Goal: Information Seeking & Learning: Get advice/opinions

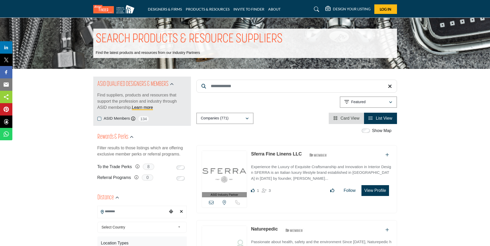
click at [254, 86] on input "Search Keyword" at bounding box center [296, 86] width 201 height 13
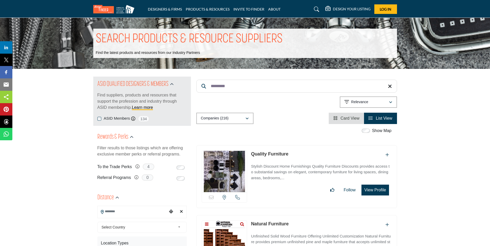
type input "*********"
click at [248, 117] on icon "button" at bounding box center [247, 119] width 3 height 4
click at [391, 100] on icon "button" at bounding box center [390, 102] width 3 height 4
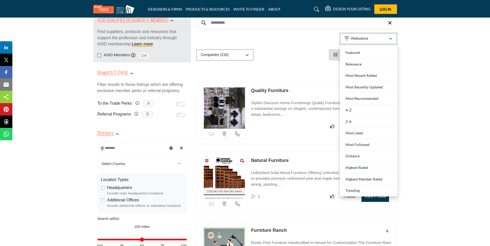
scroll to position [69, 0]
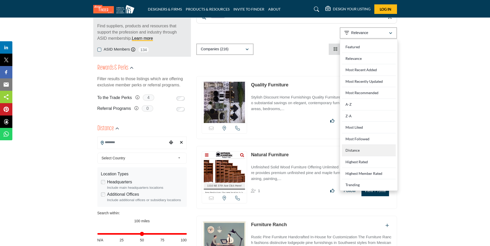
click at [353, 147] on div "Distance" at bounding box center [369, 151] width 54 height 12
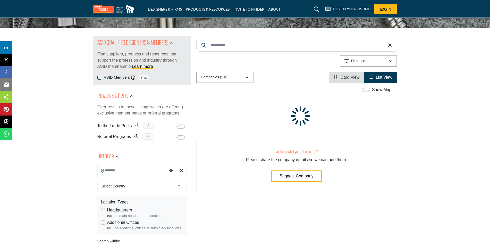
scroll to position [31, 0]
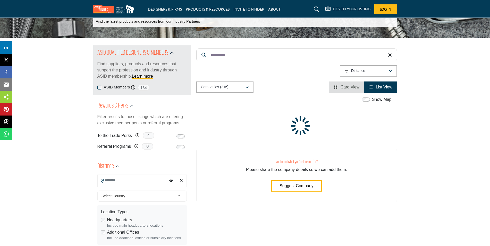
click at [390, 56] on icon at bounding box center [390, 55] width 4 height 5
click at [390, 55] on icon at bounding box center [390, 55] width 4 height 5
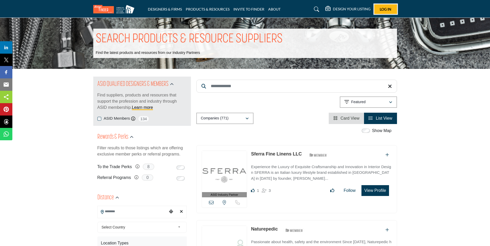
click at [384, 7] on span "Log In" at bounding box center [386, 9] width 12 height 4
click at [248, 85] on input "Search Keyword" at bounding box center [296, 86] width 201 height 13
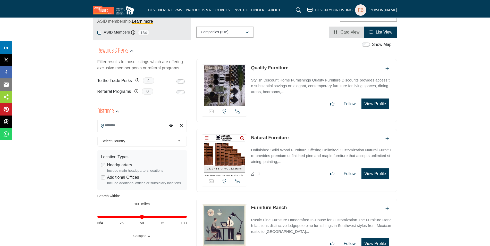
scroll to position [88, 0]
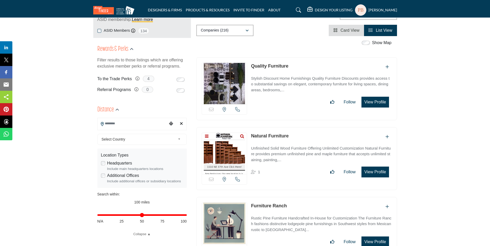
type input "*********"
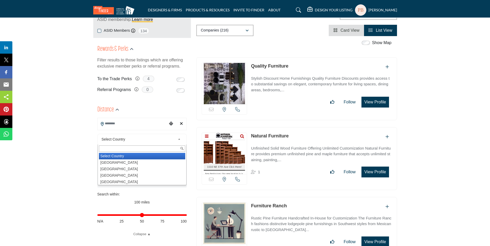
click at [163, 137] on span "Select Country" at bounding box center [139, 139] width 74 height 6
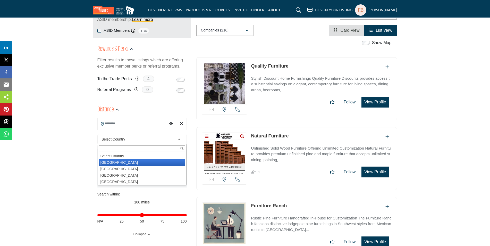
click at [117, 162] on li "[GEOGRAPHIC_DATA]" at bounding box center [142, 162] width 86 height 6
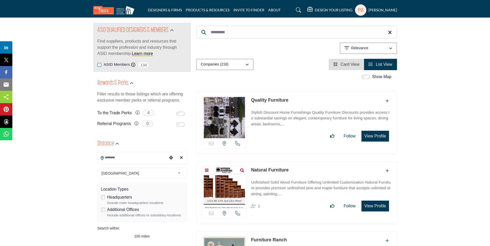
scroll to position [0, 0]
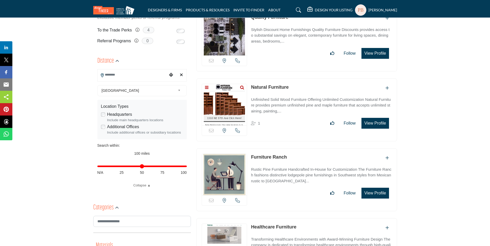
scroll to position [138, 0]
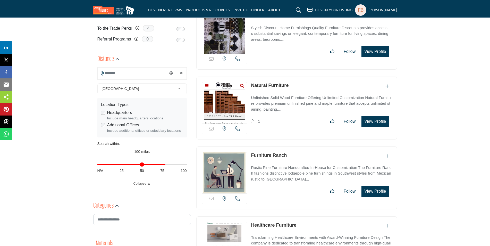
drag, startPoint x: 184, startPoint y: 163, endPoint x: 164, endPoint y: 166, distance: 20.0
type input "**"
click at [164, 165] on input "Distance in miles" at bounding box center [141, 164] width 89 height 1
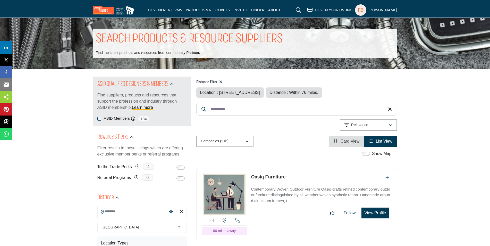
type input "**********"
click at [248, 141] on icon "button" at bounding box center [247, 142] width 3 height 4
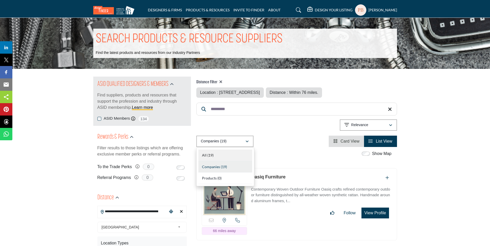
click at [214, 155] on div "All (19)" at bounding box center [225, 155] width 54 height 12
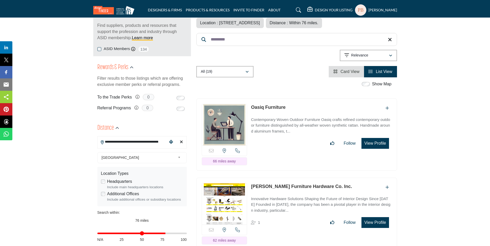
scroll to position [67, 0]
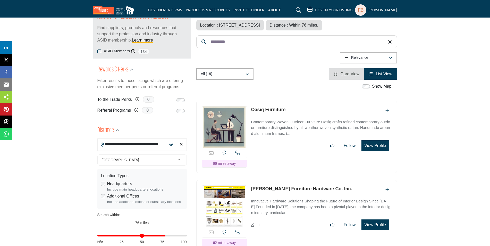
drag, startPoint x: 491, startPoint y: 16, endPoint x: 494, endPoint y: 30, distance: 13.6
drag, startPoint x: 494, startPoint y: 30, endPoint x: 471, endPoint y: 42, distance: 26.6
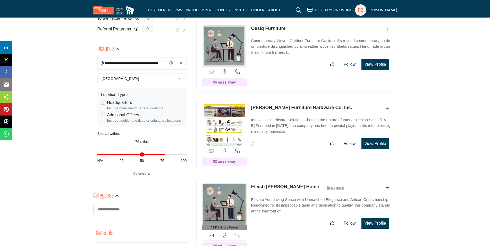
scroll to position [150, 0]
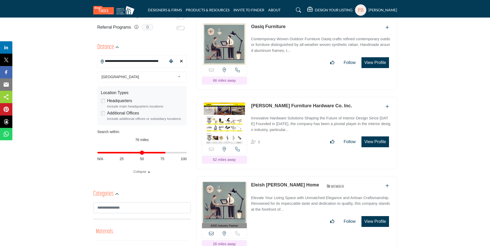
click at [373, 219] on button "View Profile" at bounding box center [375, 221] width 27 height 11
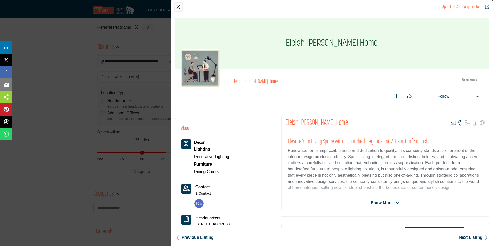
click at [177, 6] on button "Close" at bounding box center [178, 7] width 8 height 8
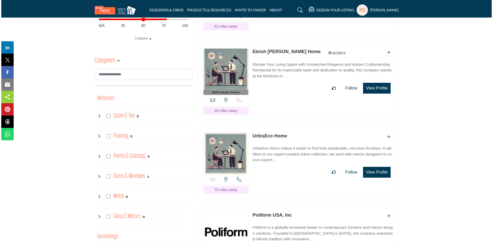
scroll to position [293, 0]
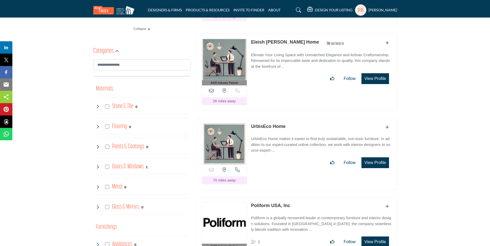
click at [370, 161] on button "View Profile" at bounding box center [375, 162] width 27 height 11
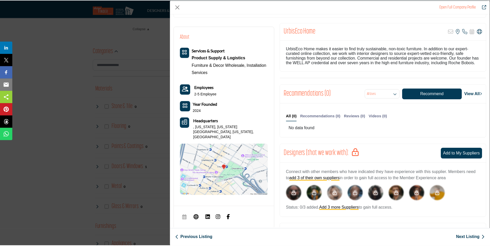
scroll to position [89, 0]
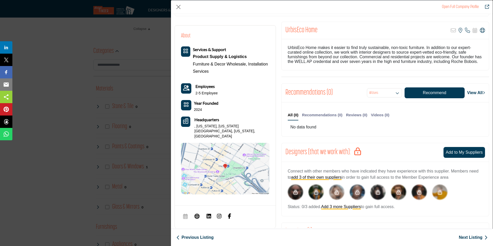
click at [227, 158] on img "Company Data Modal" at bounding box center [225, 169] width 88 height 52
click at [177, 5] on button "Close" at bounding box center [178, 7] width 8 height 8
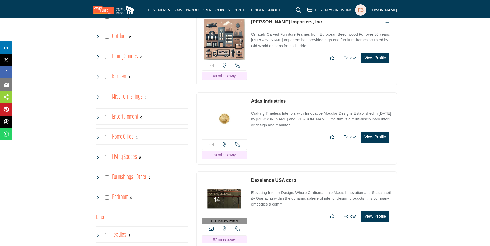
scroll to position [557, 0]
